Goal: Task Accomplishment & Management: Use online tool/utility

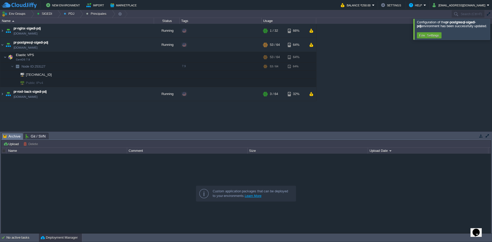
click at [491, 33] on div at bounding box center [498, 29] width 0 height 21
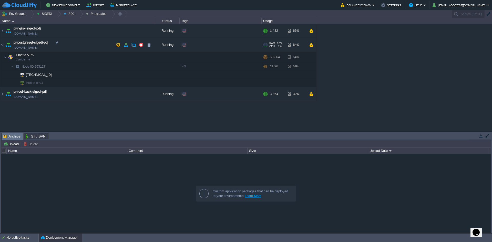
click at [288, 47] on div "64%" at bounding box center [296, 45] width 17 height 14
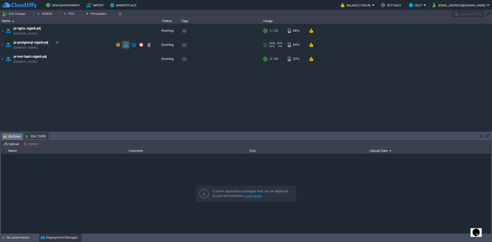
click at [126, 45] on button "button" at bounding box center [125, 45] width 5 height 5
click at [73, 101] on div "maven - sie - [GEOGRAPHIC_DATA][US_STATE] [DOMAIN_NAME] Running Edit RAM 1% CPU…" at bounding box center [246, 77] width 492 height 107
click at [18, 16] on button "Env Groups" at bounding box center [14, 13] width 25 height 7
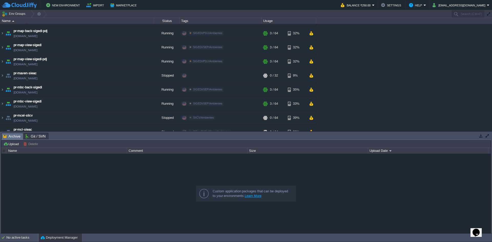
scroll to position [230, 0]
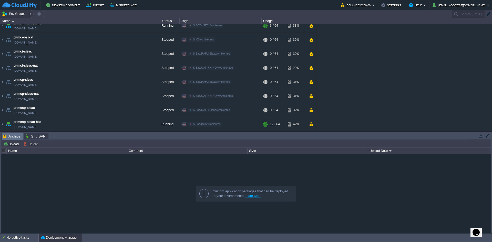
click at [29, 13] on div at bounding box center [30, 13] width 7 height 7
drag, startPoint x: 28, startPoint y: 18, endPoint x: 24, endPoint y: 25, distance: 7.8
click at [26, 22] on ul "Gedu SIEac SIGEDI SIICV Shared with Me Region Create New Manage" at bounding box center [19, 45] width 37 height 54
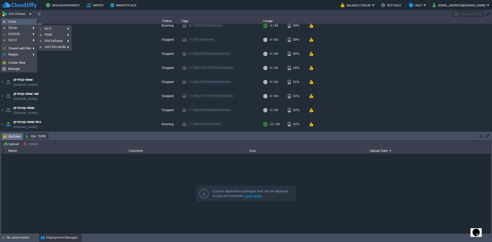
click at [24, 23] on link "Gedu" at bounding box center [18, 22] width 35 height 6
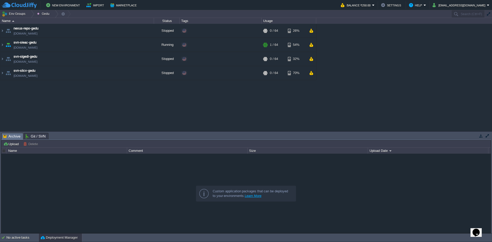
scroll to position [0, 0]
click at [140, 60] on button "button" at bounding box center [141, 59] width 5 height 5
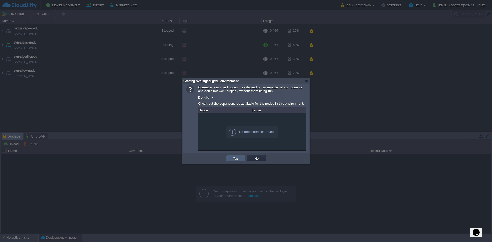
click at [239, 159] on button "Yes" at bounding box center [235, 158] width 9 height 5
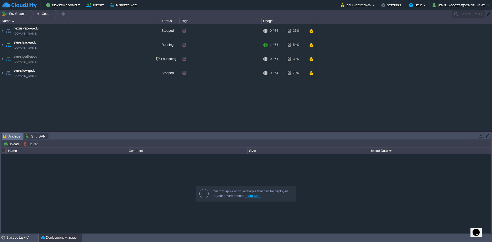
click at [297, 106] on div "maven - sie - [GEOGRAPHIC_DATA][US_STATE] [DOMAIN_NAME] Running SIEac SIEac/BCS…" at bounding box center [246, 77] width 492 height 107
click at [0, 108] on div "maven - sie - [GEOGRAPHIC_DATA][US_STATE] [DOMAIN_NAME] Running SIEac SIEac/BCS…" at bounding box center [246, 77] width 492 height 107
click at [184, 102] on div "maven - sie - [GEOGRAPHIC_DATA][US_STATE] [DOMAIN_NAME] Running SIEac SIEac/BCS…" at bounding box center [246, 77] width 492 height 107
click at [84, 57] on td "svn-sigedi-gedu [DOMAIN_NAME]" at bounding box center [77, 59] width 154 height 14
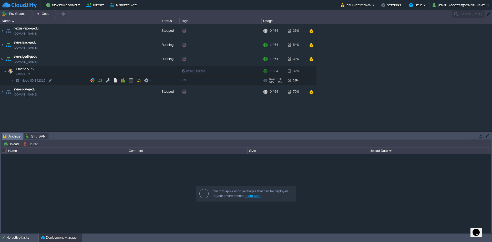
click at [72, 79] on td "Node ID: 142316" at bounding box center [77, 81] width 154 height 8
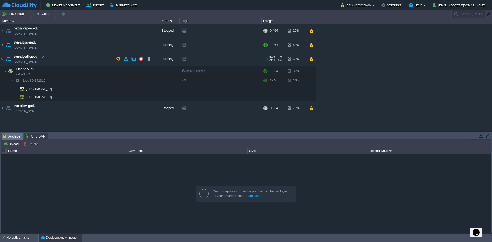
click at [82, 62] on td "svn-sigedi-gedu [DOMAIN_NAME]" at bounding box center [77, 59] width 154 height 14
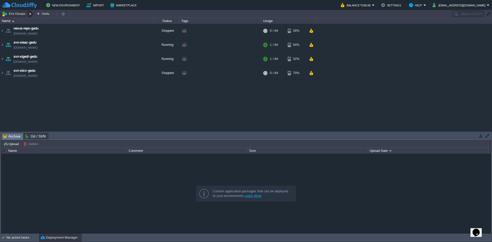
click at [28, 16] on div at bounding box center [30, 13] width 7 height 7
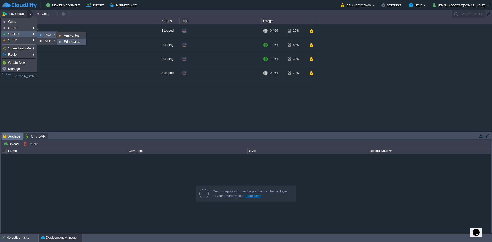
click at [77, 40] on span "Principales" at bounding box center [72, 42] width 16 height 4
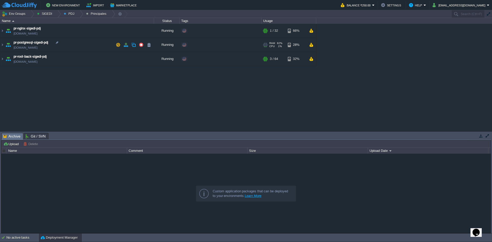
click at [97, 47] on td "pr-postgresql-sigedi-pdj [DOMAIN_NAME]" at bounding box center [77, 45] width 154 height 14
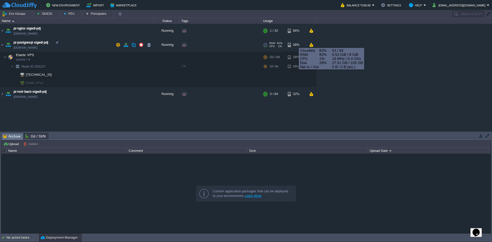
click at [295, 43] on div "28%" at bounding box center [296, 45] width 17 height 14
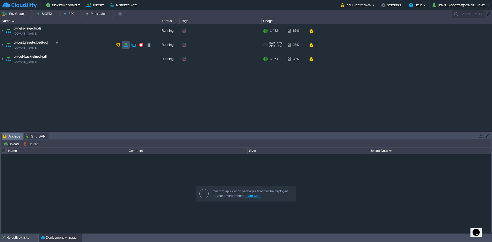
click at [125, 45] on button "button" at bounding box center [125, 45] width 5 height 5
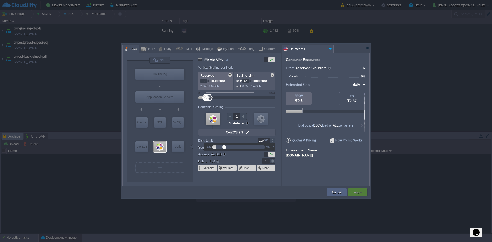
click at [261, 140] on input "100" at bounding box center [263, 140] width 12 height 5
type input "40"
click at [265, 187] on div "Cancel Apply Contact Us" at bounding box center [245, 192] width 247 height 12
click at [360, 191] on button "Apply" at bounding box center [358, 192] width 8 height 5
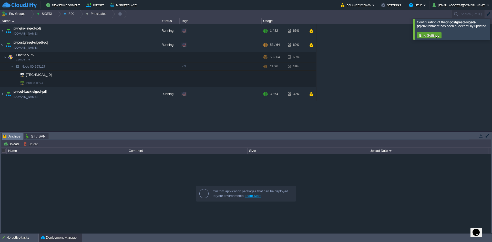
click at [491, 30] on div "maven - sie - [GEOGRAPHIC_DATA][US_STATE] [DOMAIN_NAME] Running SIEac SIEac/BCS…" at bounding box center [246, 77] width 492 height 107
click at [491, 29] on div at bounding box center [498, 29] width 0 height 21
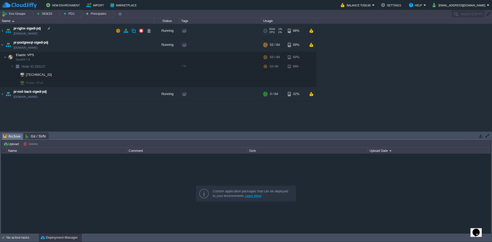
click at [66, 32] on td "pr-nginx-sigedi-pdj [DOMAIN_NAME]" at bounding box center [77, 31] width 154 height 14
